Goal: Information Seeking & Learning: Learn about a topic

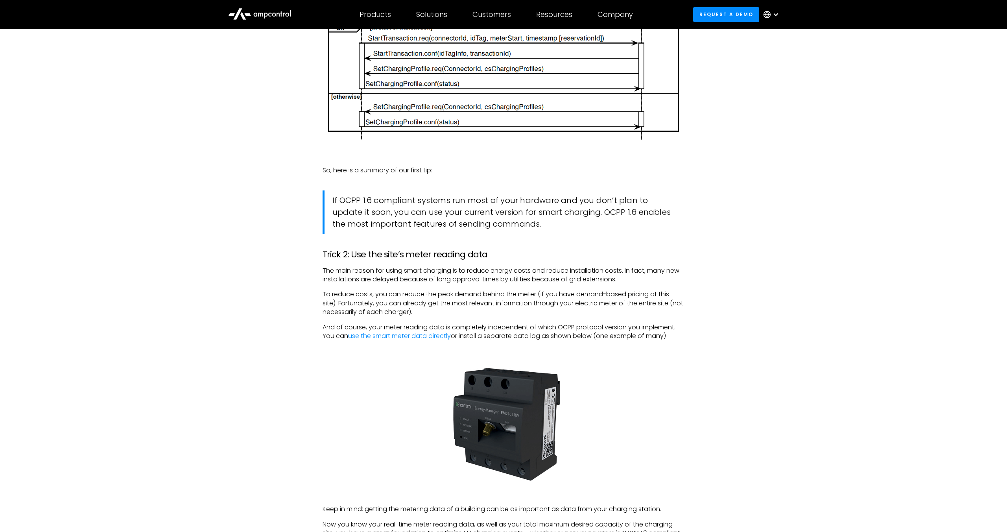
scroll to position [1231, 0]
drag, startPoint x: 403, startPoint y: 251, endPoint x: 471, endPoint y: 253, distance: 67.7
click at [471, 253] on h3 "Trick 2: Use the site’s meter reading data" at bounding box center [504, 254] width 362 height 10
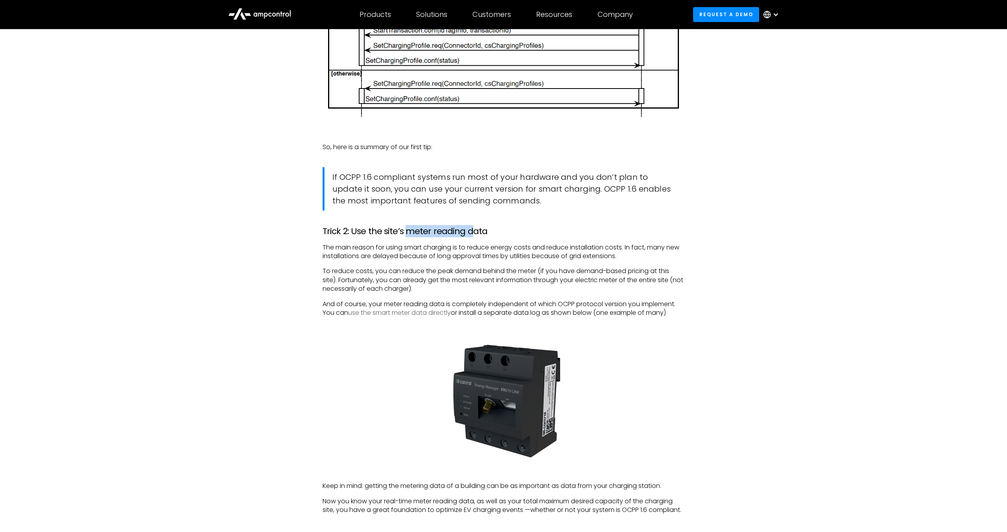
scroll to position [1255, 0]
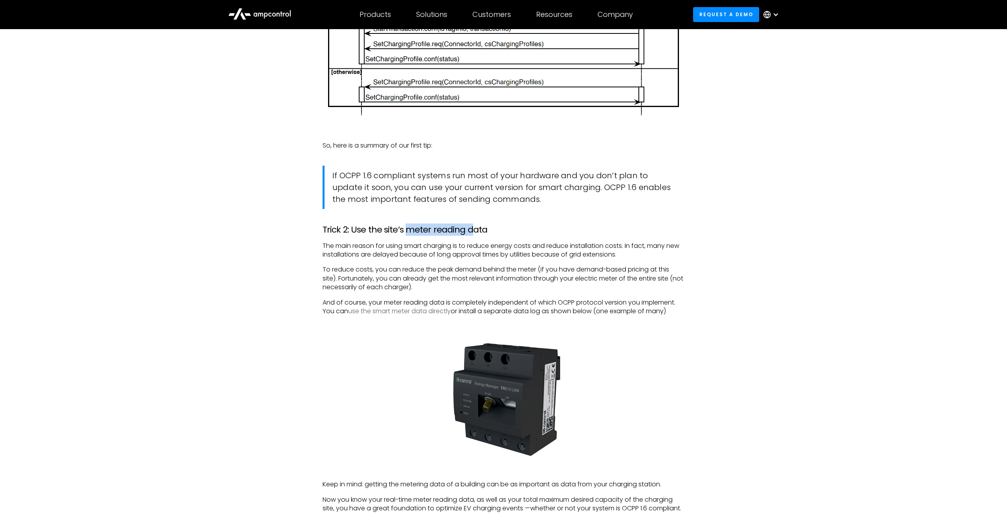
click at [423, 311] on link "use the smart meter data directly" at bounding box center [399, 310] width 103 height 9
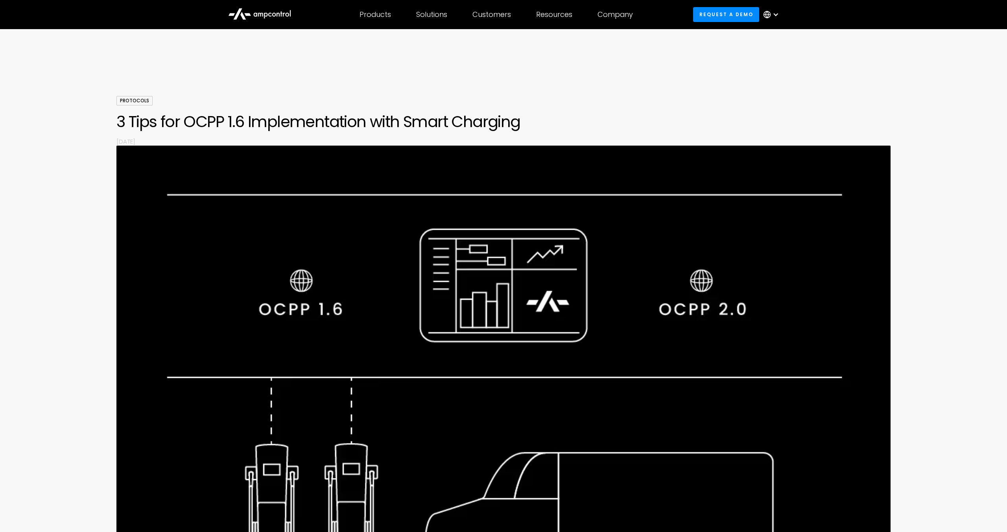
scroll to position [1407, 0]
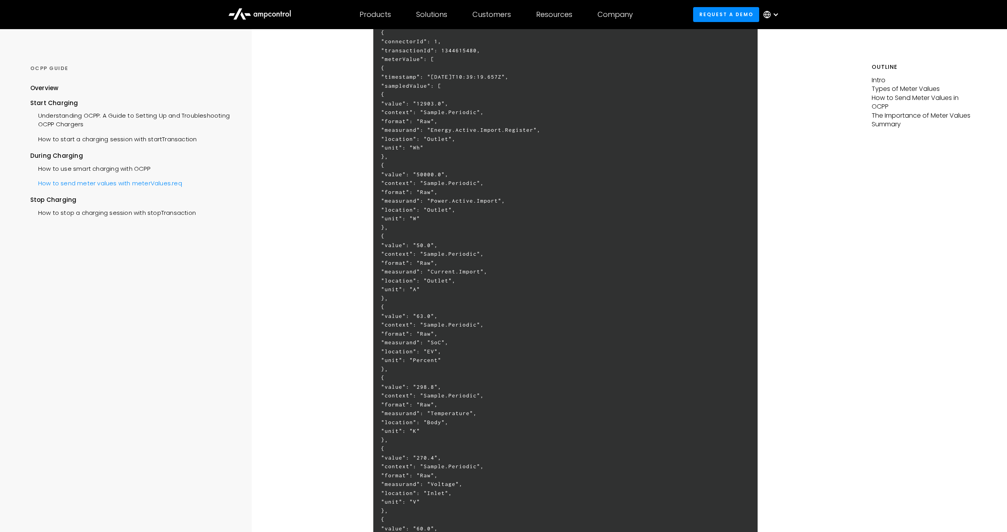
scroll to position [1519, 0]
